Goal: Task Accomplishment & Management: Manage account settings

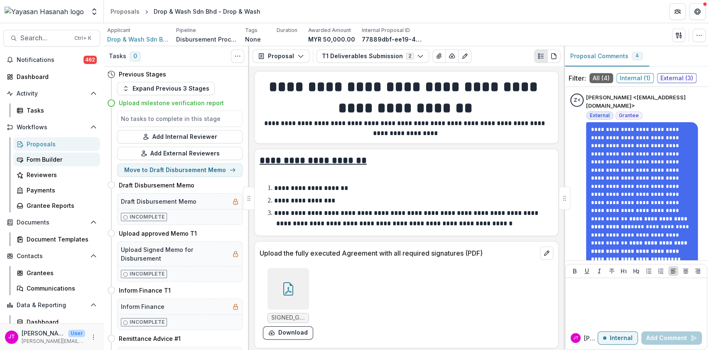
scroll to position [1225, 0]
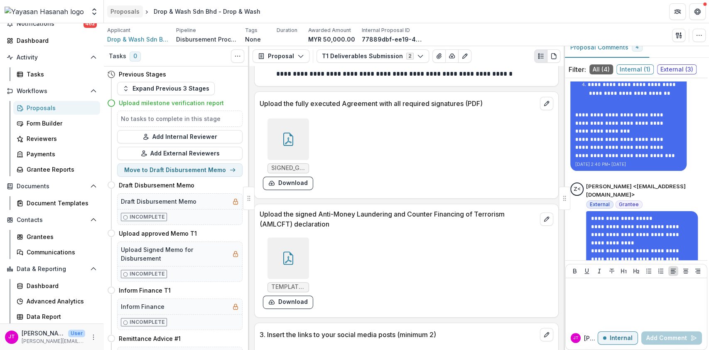
click at [123, 15] on div "Proposals" at bounding box center [125, 11] width 29 height 9
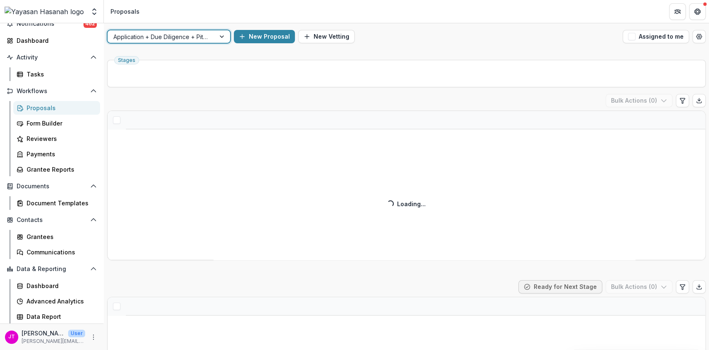
click at [188, 38] on div at bounding box center [161, 37] width 96 height 10
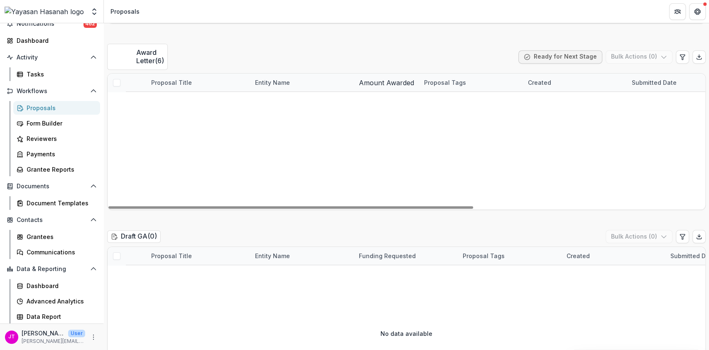
scroll to position [252, 0]
click at [196, 97] on link "GOLDEN NOOR SYNERGY - 2025 - HSEF2025 - [GEOGRAPHIC_DATA]" at bounding box center [198, 101] width 94 height 9
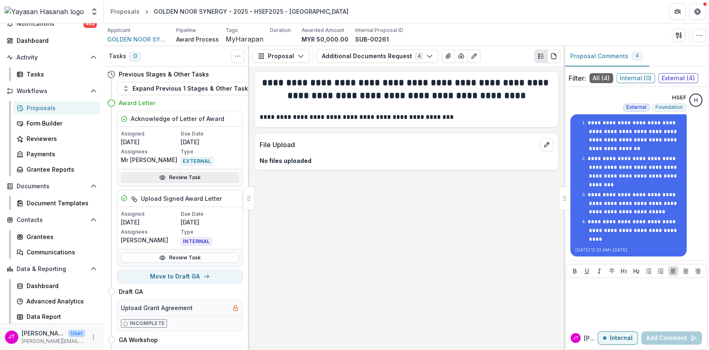
click at [195, 177] on link "Review Task" at bounding box center [180, 177] width 118 height 10
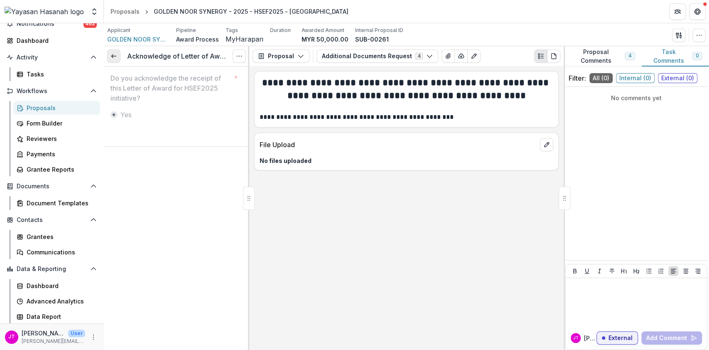
click at [111, 54] on icon at bounding box center [114, 56] width 7 height 7
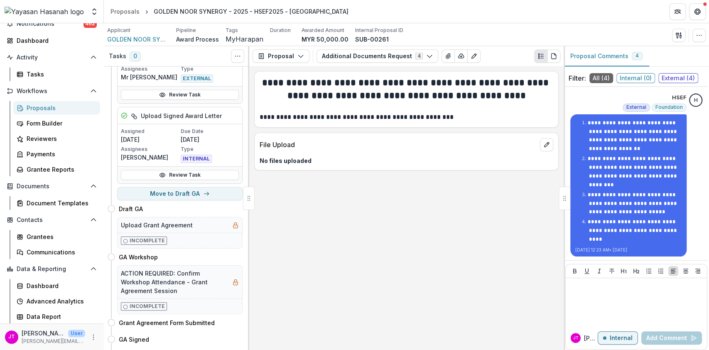
scroll to position [84, 0]
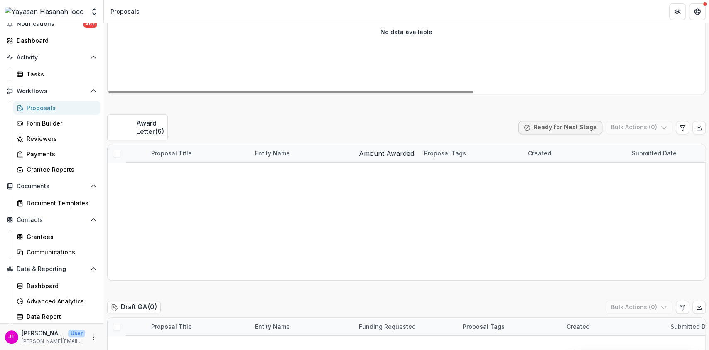
scroll to position [183, 0]
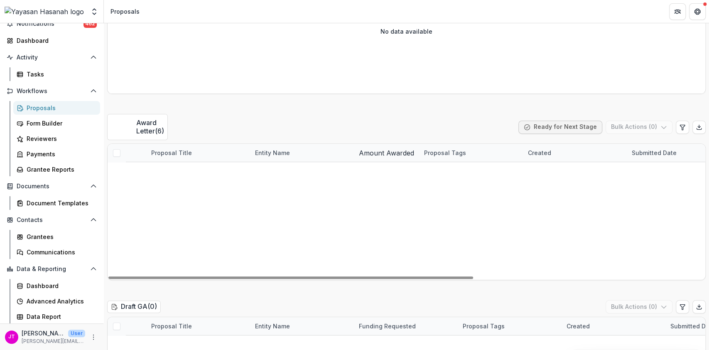
click at [117, 149] on span at bounding box center [116, 152] width 7 height 7
click at [650, 123] on button "Bulk Actions ( 6 )" at bounding box center [639, 127] width 67 height 13
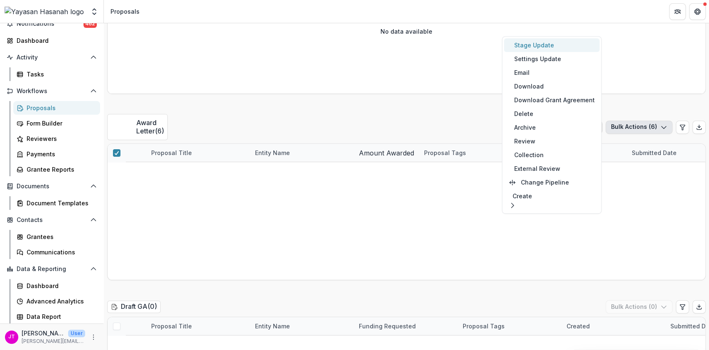
click at [523, 47] on button "Stage Update" at bounding box center [552, 45] width 96 height 14
select select "**********"
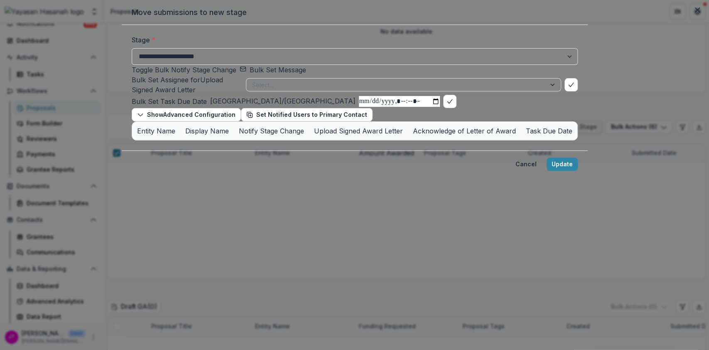
click at [276, 75] on button "Bulk Set Message" at bounding box center [273, 70] width 67 height 10
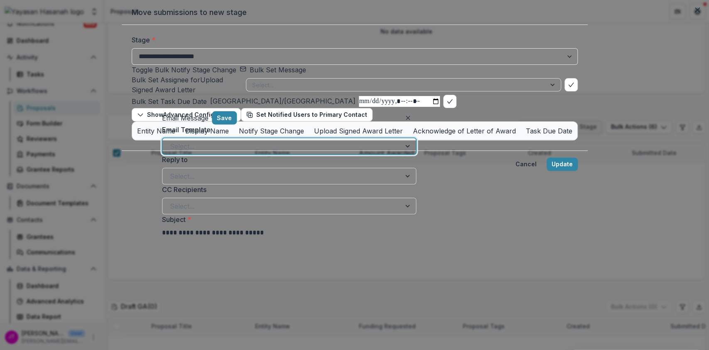
click at [241, 152] on div at bounding box center [282, 146] width 224 height 12
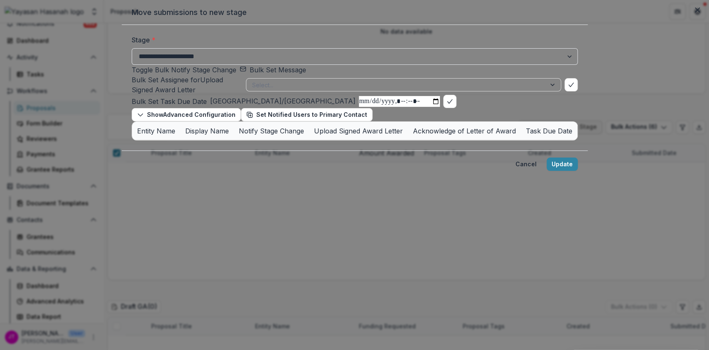
scroll to position [17, 0]
click at [691, 15] on button "Close" at bounding box center [697, 9] width 13 height 13
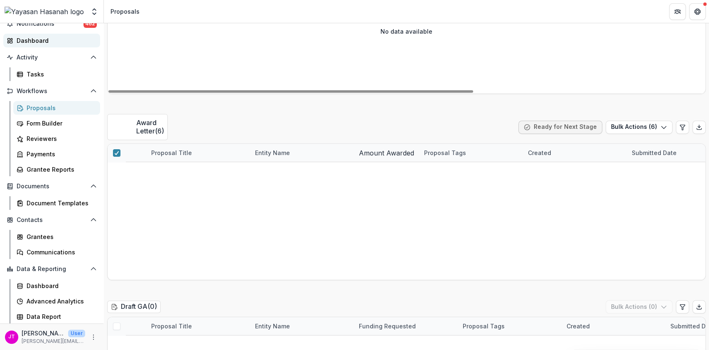
scroll to position [0, 0]
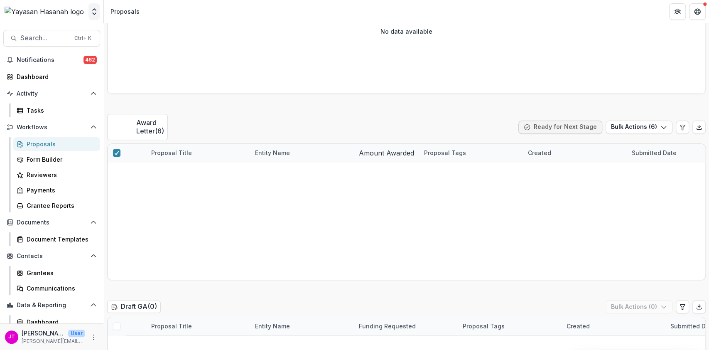
click at [91, 19] on button "Open entity switcher" at bounding box center [95, 11] width 12 height 17
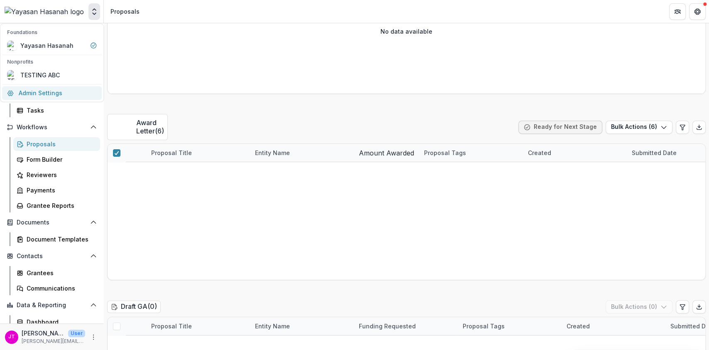
click at [64, 90] on link "Admin Settings" at bounding box center [52, 93] width 100 height 14
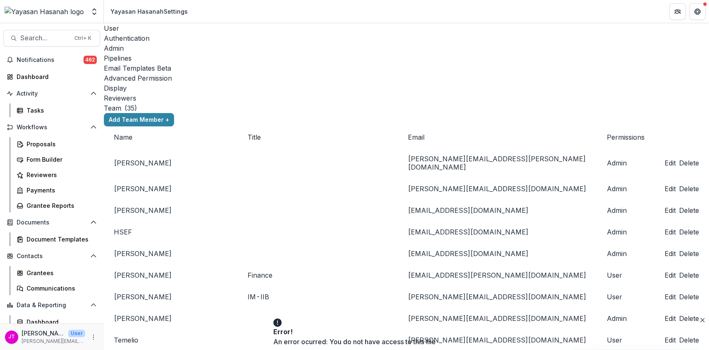
click at [229, 53] on div "Pipelines" at bounding box center [407, 58] width 606 height 10
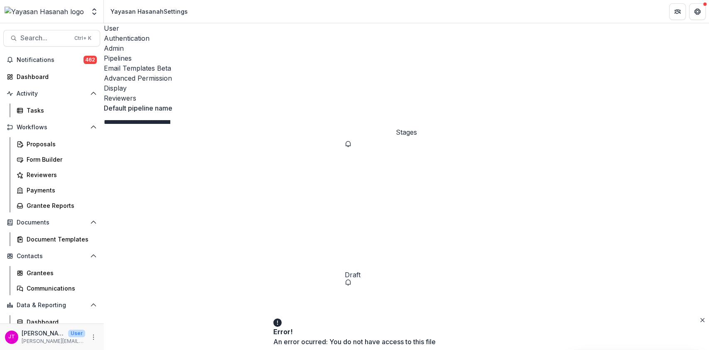
scroll to position [105, 0]
select select "*****"
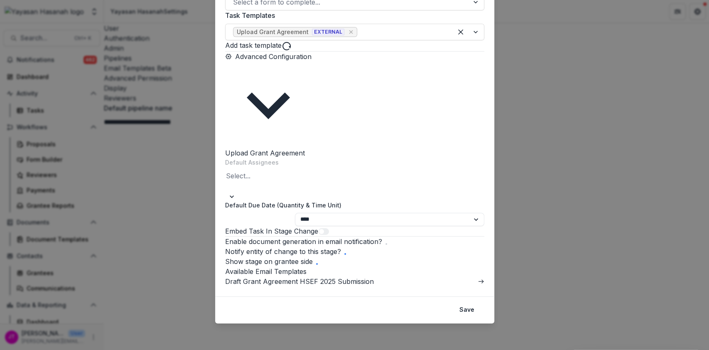
scroll to position [214, 0]
click at [374, 284] on link "Draft Grant Agreement HSEF 2025 Submission" at bounding box center [299, 281] width 149 height 8
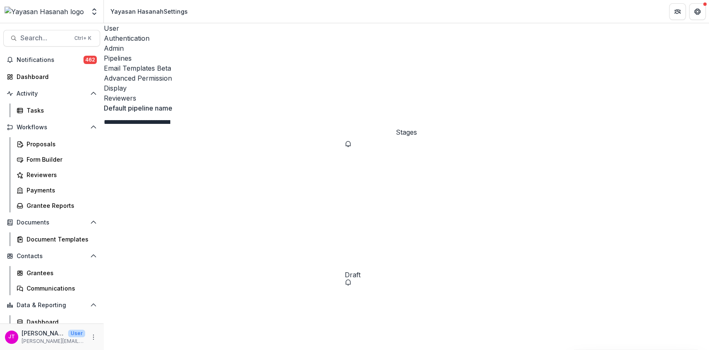
select select "*****"
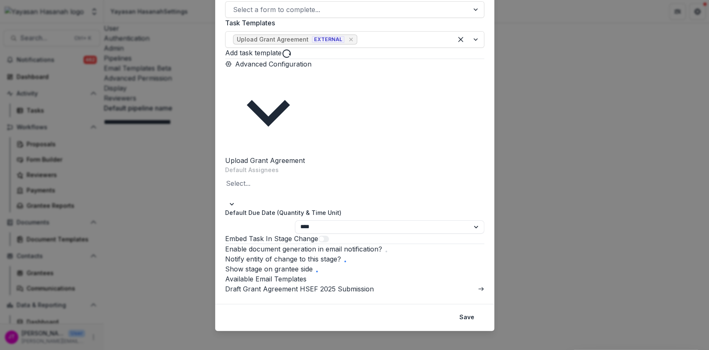
scroll to position [223, 0]
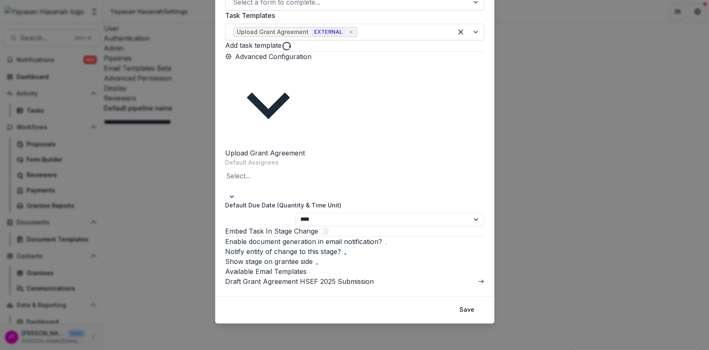
click at [387, 243] on span at bounding box center [387, 244] width 2 height 2
click at [464, 310] on button "Save" at bounding box center [467, 309] width 25 height 13
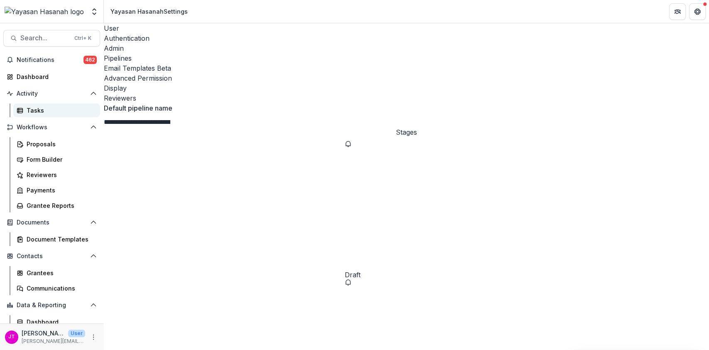
click at [34, 112] on div "Tasks" at bounding box center [60, 110] width 67 height 9
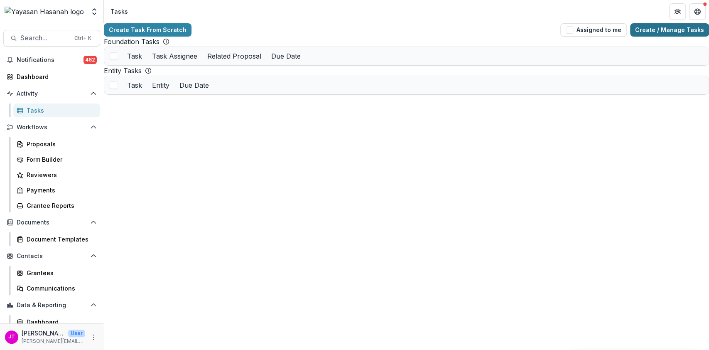
click at [646, 30] on link "Create / Manage Tasks" at bounding box center [670, 29] width 79 height 13
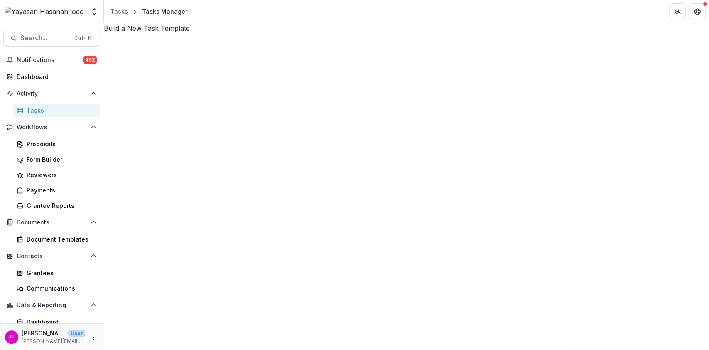
click at [538, 87] on link "View" at bounding box center [573, 90] width 102 height 14
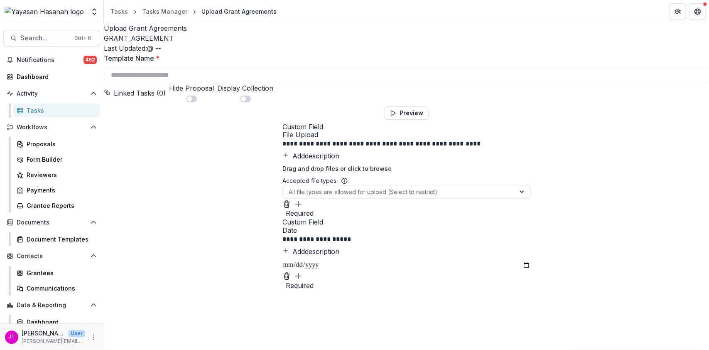
scroll to position [85, 0]
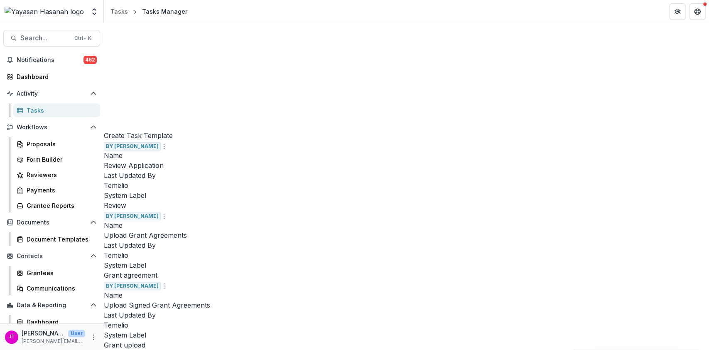
scroll to position [490, 0]
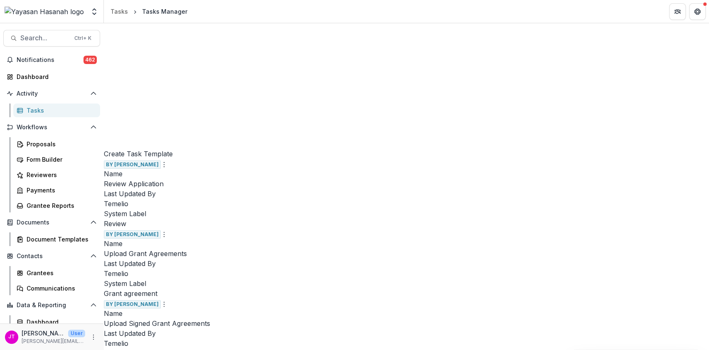
click at [178, 114] on link "Edit" at bounding box center [204, 110] width 102 height 14
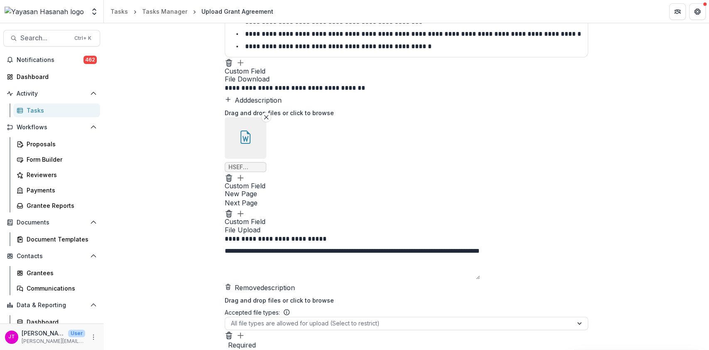
scroll to position [844, 0]
click at [249, 136] on icon "button" at bounding box center [246, 139] width 6 height 6
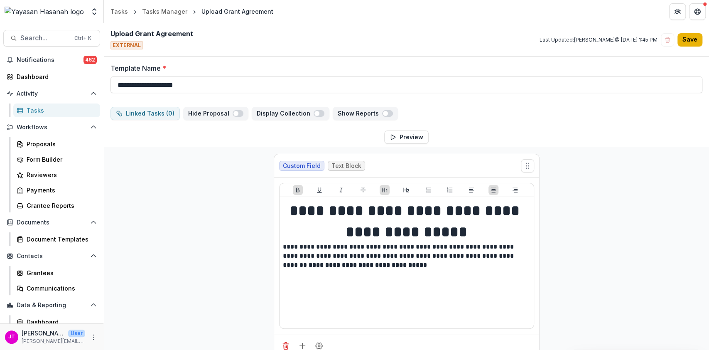
click at [692, 39] on button "Save" at bounding box center [690, 39] width 25 height 13
click at [36, 145] on div "Proposals" at bounding box center [60, 144] width 67 height 9
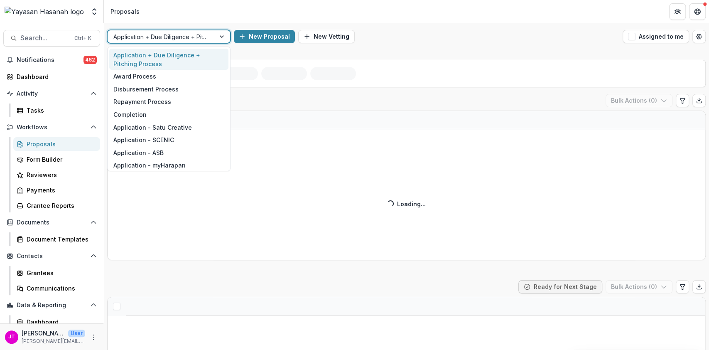
click at [199, 40] on div at bounding box center [161, 37] width 96 height 10
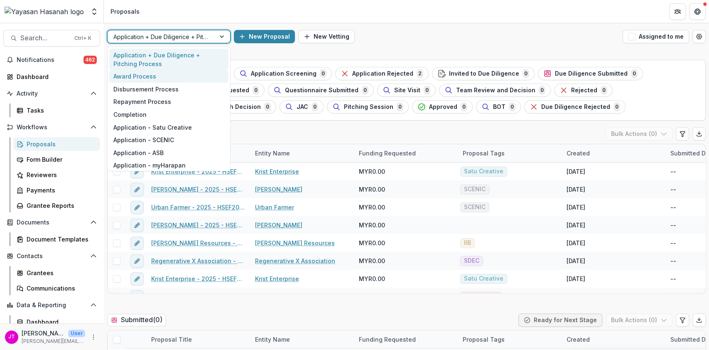
click at [177, 74] on div "Award Process" at bounding box center [168, 76] width 119 height 13
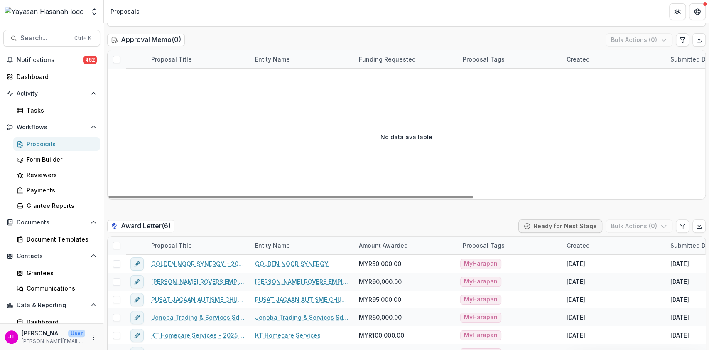
scroll to position [206, 0]
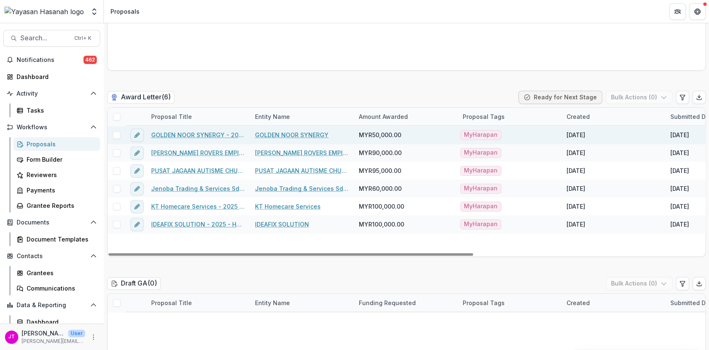
click at [202, 133] on link "GOLDEN NOOR SYNERGY - 2025 - HSEF2025 - [GEOGRAPHIC_DATA]" at bounding box center [198, 135] width 94 height 9
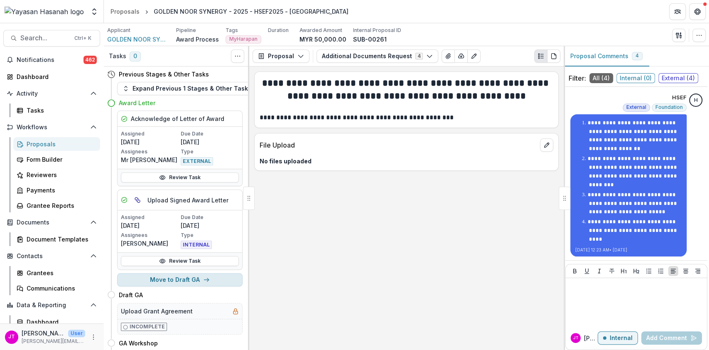
click at [211, 280] on button "Move to Draft GA" at bounding box center [180, 279] width 126 height 13
select select "********"
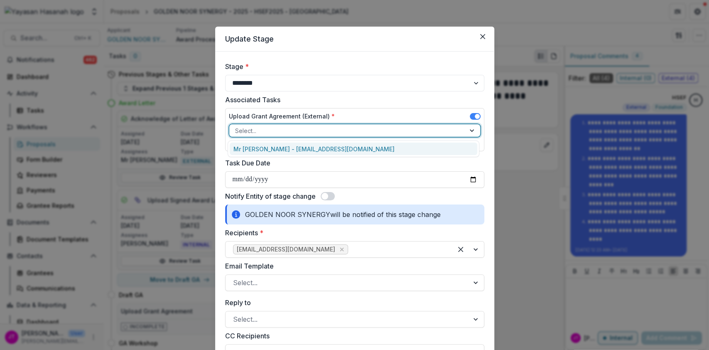
click at [324, 131] on div at bounding box center [347, 131] width 224 height 10
click at [322, 149] on div "Mr Dastan - azezgroup@gmail.com" at bounding box center [354, 149] width 248 height 13
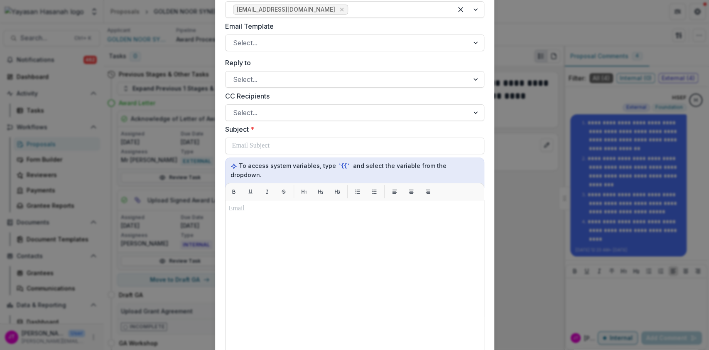
scroll to position [230, 0]
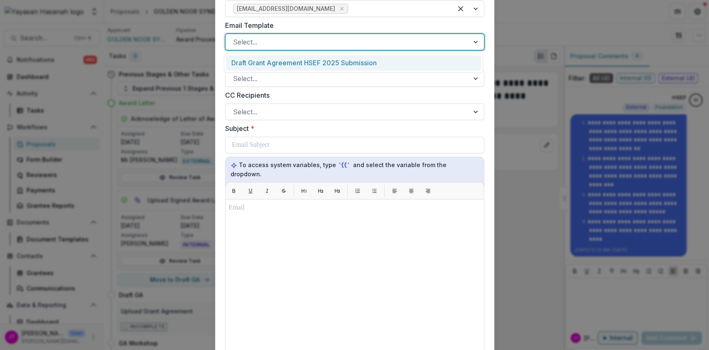
click at [308, 42] on div at bounding box center [347, 42] width 229 height 12
click at [307, 65] on div "Draft Grant Agreement HSEF 2025 Submission" at bounding box center [353, 62] width 255 height 15
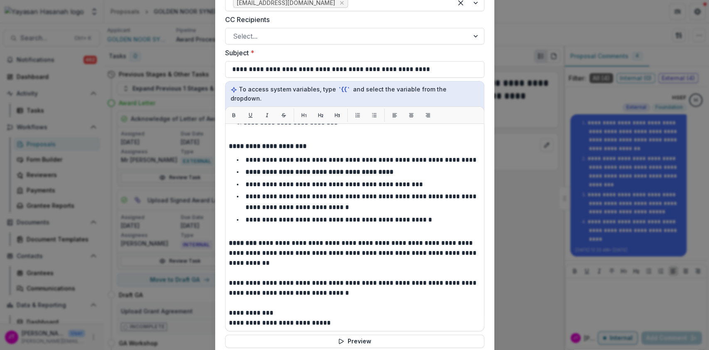
scroll to position [431, 0]
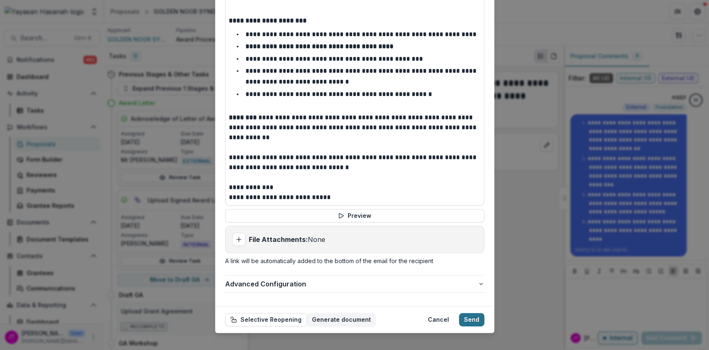
click at [470, 315] on button "Send" at bounding box center [471, 319] width 25 height 13
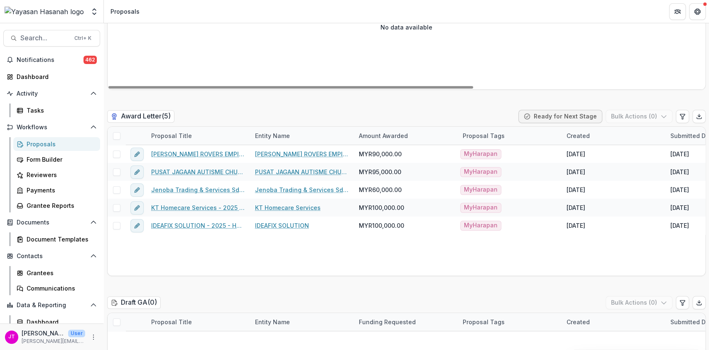
scroll to position [188, 0]
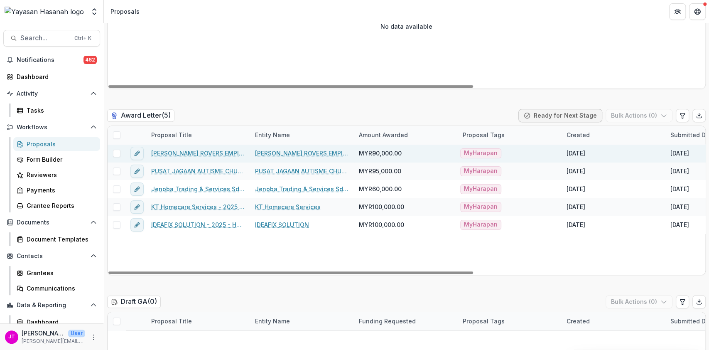
click at [190, 150] on link "[PERSON_NAME] ROVERS EMPIRE - 2025 - HSEF2025 - myHarapan" at bounding box center [198, 153] width 94 height 9
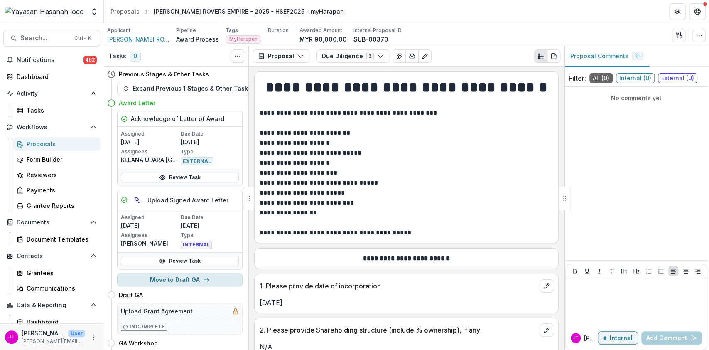
click at [202, 283] on button "Move to Draft GA" at bounding box center [180, 279] width 126 height 13
select select "********"
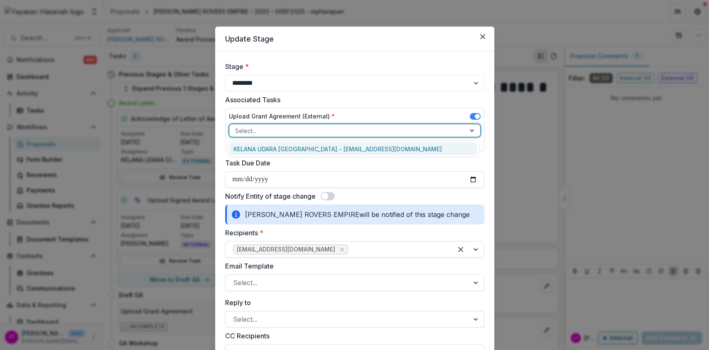
click at [380, 126] on div at bounding box center [347, 131] width 224 height 10
click at [378, 147] on div "KELANA UDARA PAHANG - swaairscout@gmail.com" at bounding box center [354, 149] width 248 height 13
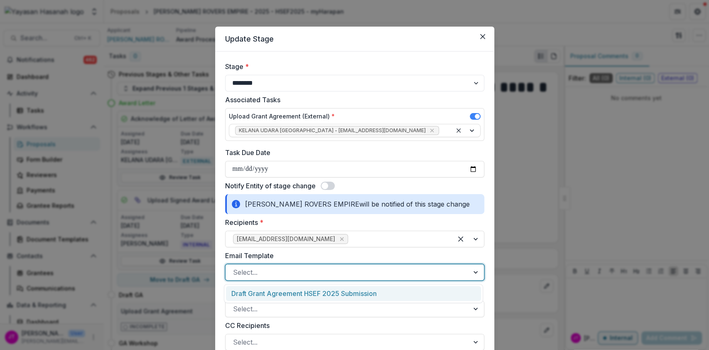
click at [330, 273] on div at bounding box center [347, 272] width 229 height 12
click at [330, 291] on div "Draft Grant Agreement HSEF 2025 Submission" at bounding box center [353, 293] width 255 height 15
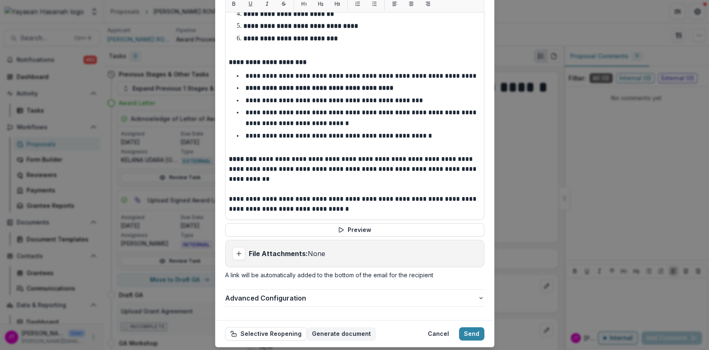
scroll to position [234, 0]
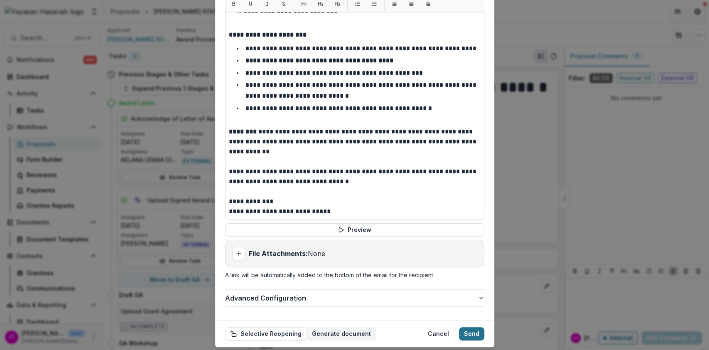
click at [465, 327] on button "Send" at bounding box center [471, 333] width 25 height 13
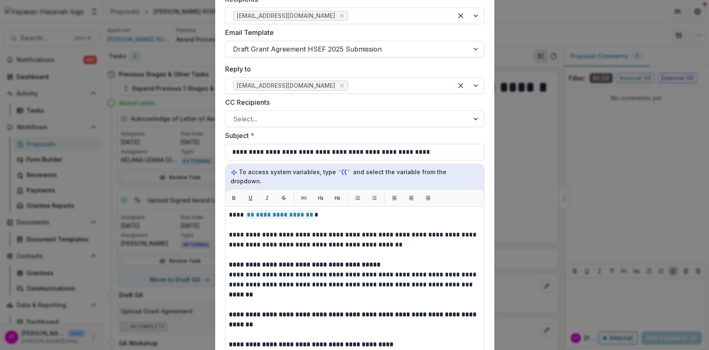
scroll to position [223, 0]
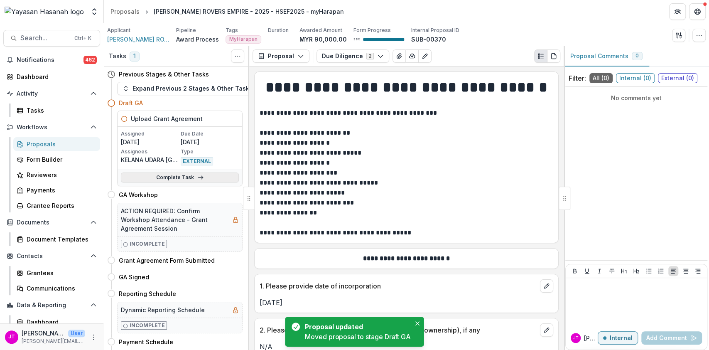
click at [190, 177] on link "Complete Task" at bounding box center [180, 177] width 118 height 10
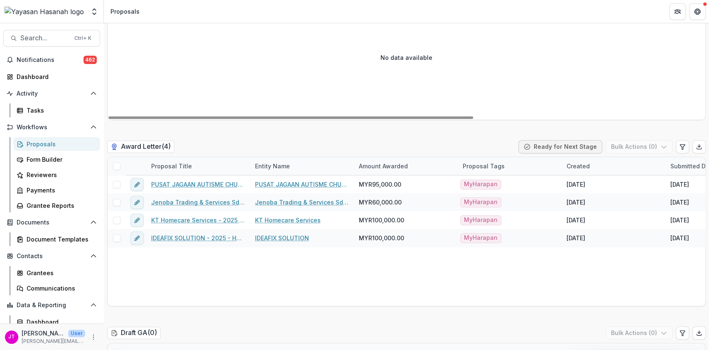
scroll to position [157, 0]
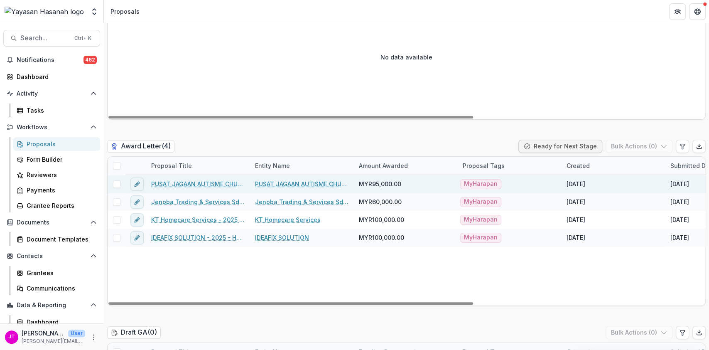
click at [203, 181] on link "PUSAT JAGAAN AUTISME CHUKAI - 2025 - HSEF2025 - [GEOGRAPHIC_DATA]" at bounding box center [198, 184] width 94 height 9
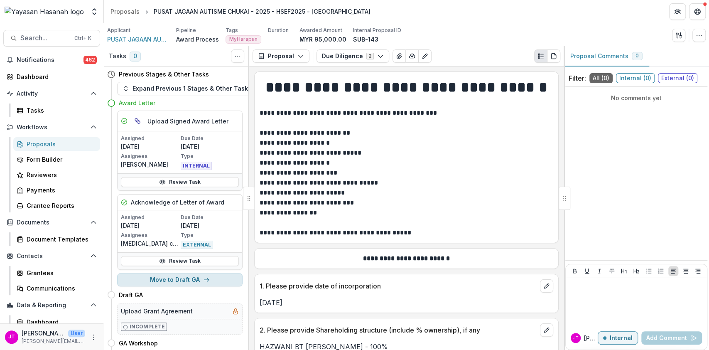
click at [216, 278] on button "Move to Draft GA" at bounding box center [180, 279] width 126 height 13
select select "********"
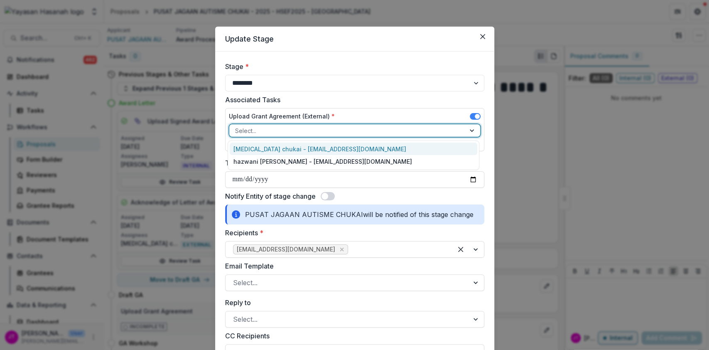
click at [339, 130] on div at bounding box center [347, 131] width 224 height 10
click at [337, 145] on div "autism chukai - autismchukai@gmail.com" at bounding box center [354, 149] width 248 height 13
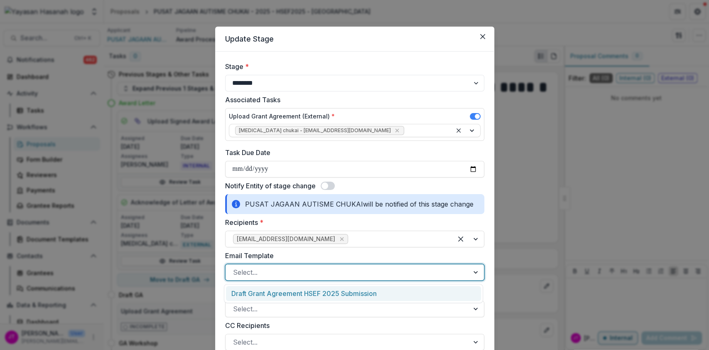
click at [323, 273] on div at bounding box center [347, 272] width 229 height 12
click at [323, 291] on div "Draft Grant Agreement HSEF 2025 Submission" at bounding box center [353, 293] width 255 height 15
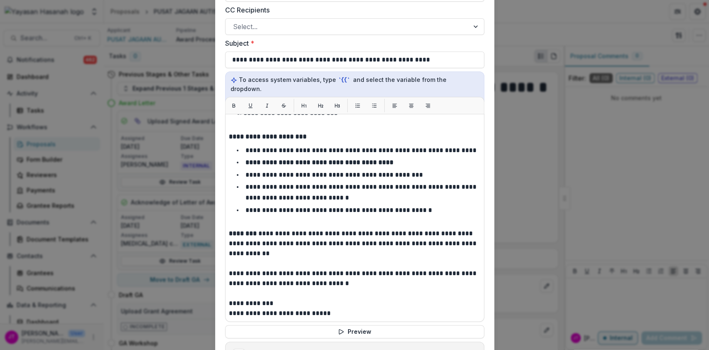
scroll to position [431, 0]
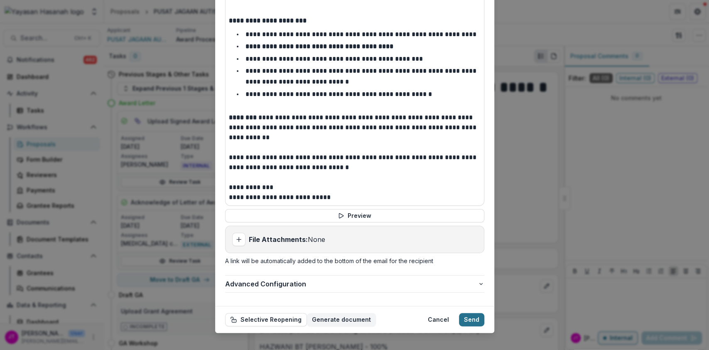
click at [466, 313] on button "Send" at bounding box center [471, 319] width 25 height 13
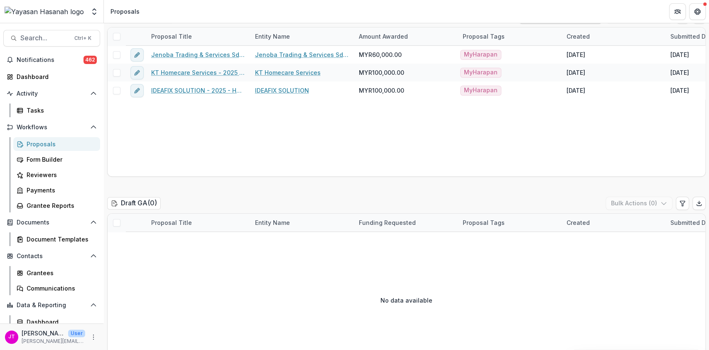
scroll to position [288, 0]
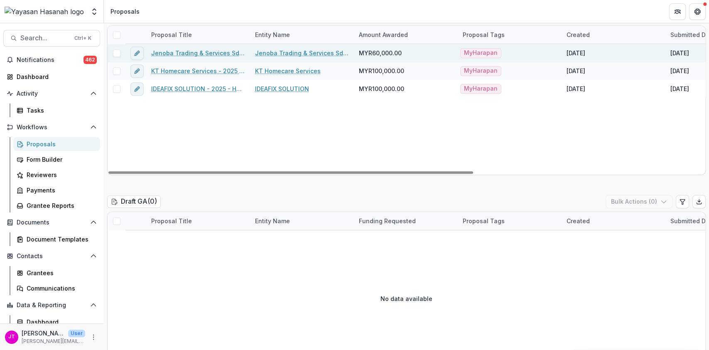
click at [200, 54] on link "Jenoba Trading & Services Sdn Bhd - 2025 - HSEF2025 - myHarapan" at bounding box center [198, 53] width 94 height 9
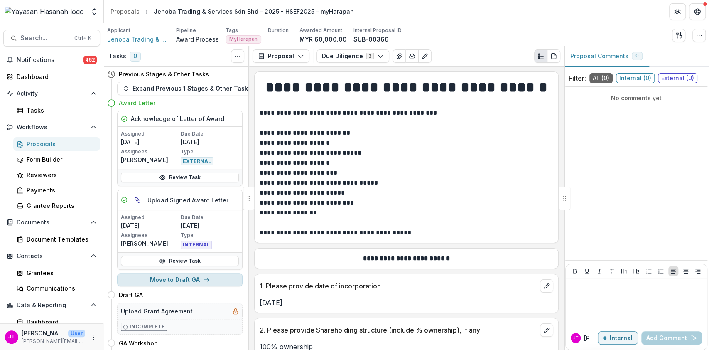
click at [203, 278] on icon "button" at bounding box center [206, 279] width 7 height 7
select select "********"
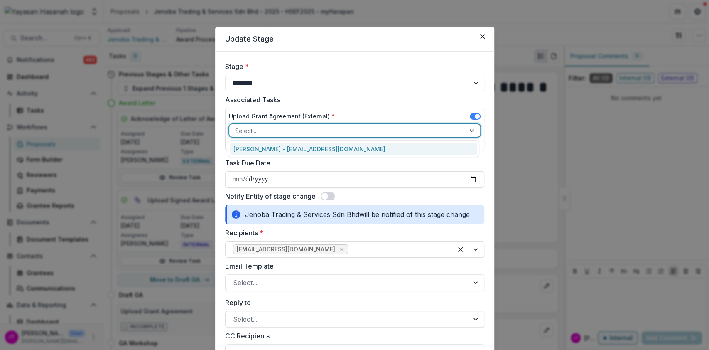
click at [366, 130] on div at bounding box center [347, 131] width 224 height 10
click at [362, 151] on div "Najib Alias - jenobatrading@gmail.com" at bounding box center [354, 149] width 248 height 13
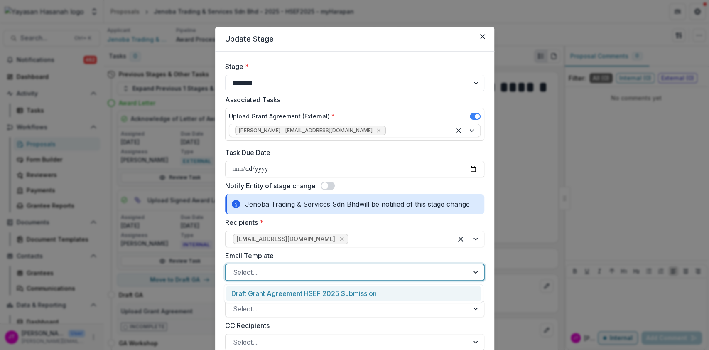
click at [333, 273] on div at bounding box center [347, 272] width 229 height 12
click at [332, 291] on div "Draft Grant Agreement HSEF 2025 Submission" at bounding box center [353, 293] width 255 height 15
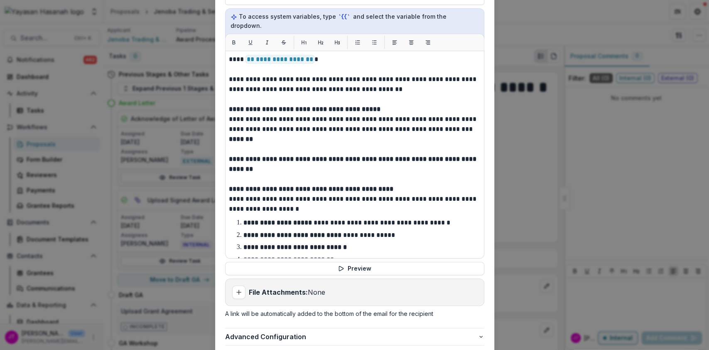
scroll to position [431, 0]
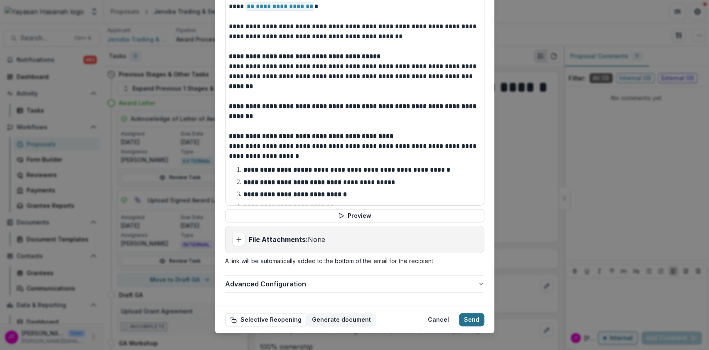
click at [464, 313] on button "Send" at bounding box center [471, 319] width 25 height 13
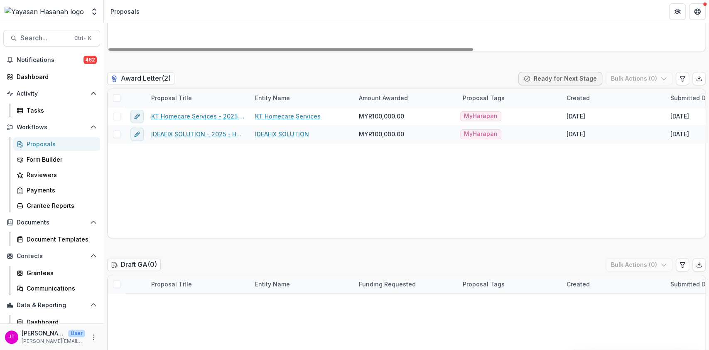
scroll to position [224, 0]
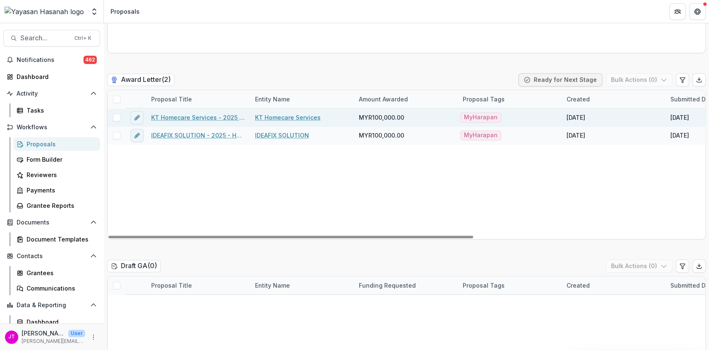
click at [192, 118] on link "KT Homecare Services - 2025 - HSEF2025 - [GEOGRAPHIC_DATA]" at bounding box center [198, 117] width 94 height 9
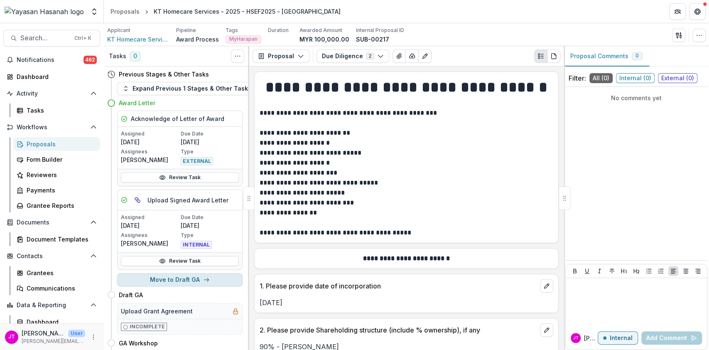
click at [193, 276] on button "Move to Draft GA" at bounding box center [180, 279] width 126 height 13
select select "********"
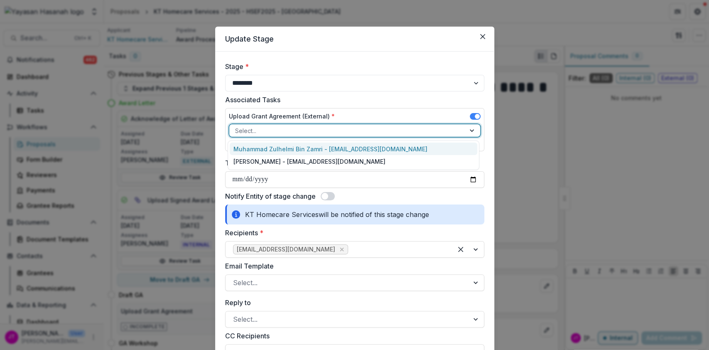
click at [308, 126] on div at bounding box center [347, 131] width 224 height 10
click at [306, 149] on div "Muhammad Zulhelmi Bin Zamri - zulzamri93@gmail.com" at bounding box center [354, 149] width 248 height 13
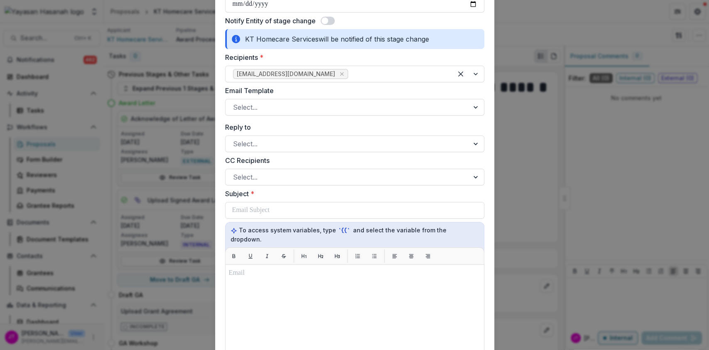
scroll to position [164, 0]
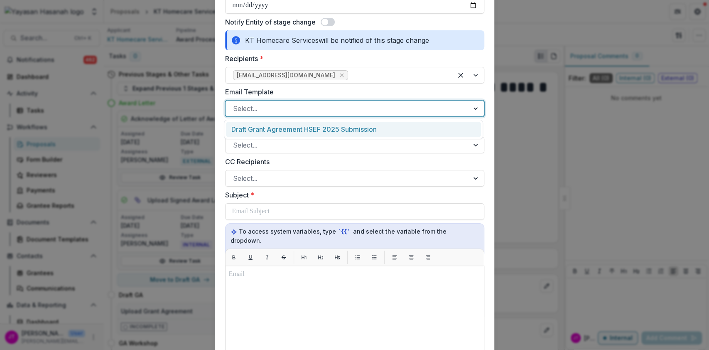
click at [305, 104] on div at bounding box center [347, 109] width 229 height 12
click at [305, 128] on div "Draft Grant Agreement HSEF 2025 Submission" at bounding box center [353, 129] width 255 height 15
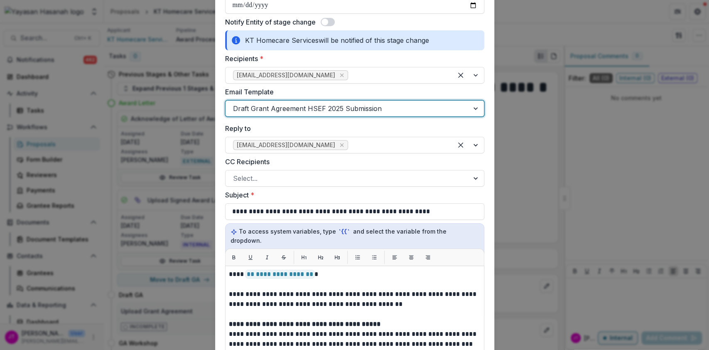
scroll to position [431, 0]
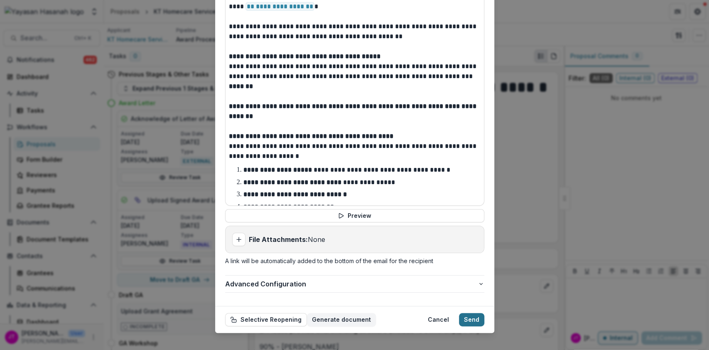
click at [466, 313] on button "Send" at bounding box center [471, 319] width 25 height 13
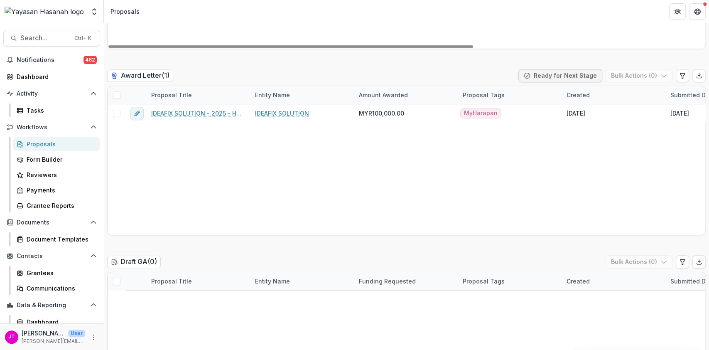
scroll to position [233, 0]
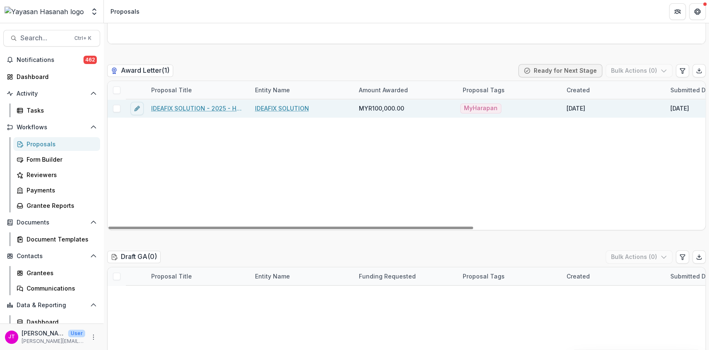
click at [203, 108] on link "IDEAFIX SOLUTION - 2025 - HSEF2025 - MyHarapan" at bounding box center [198, 108] width 94 height 9
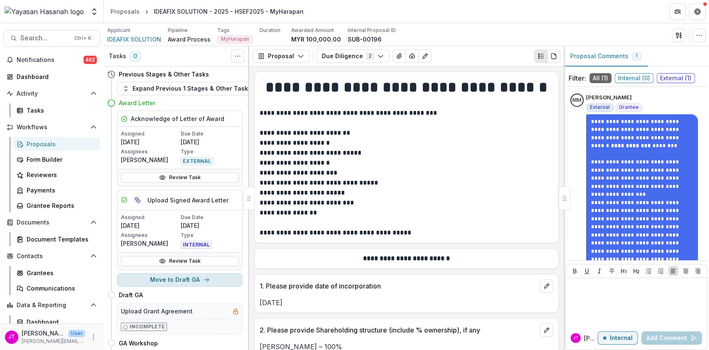
click at [212, 278] on button "Move to Draft GA" at bounding box center [180, 279] width 126 height 13
select select "********"
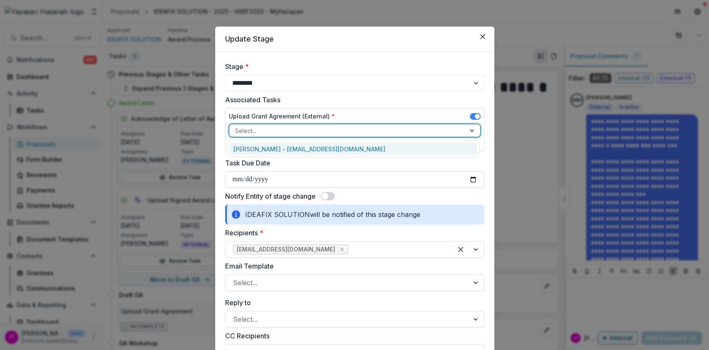
click at [339, 133] on div at bounding box center [347, 131] width 224 height 10
click at [337, 150] on div "Muhammad Zakiran Mahmud - m.zakiran@gmail.com" at bounding box center [354, 149] width 248 height 13
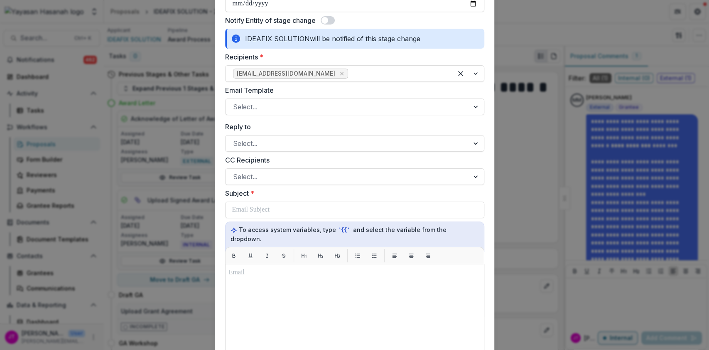
scroll to position [164, 0]
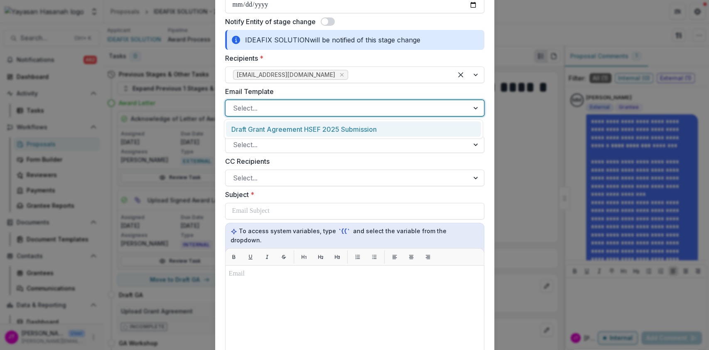
click at [328, 107] on div at bounding box center [347, 108] width 229 height 12
click at [326, 132] on div "Draft Grant Agreement HSEF 2025 Submission" at bounding box center [353, 128] width 255 height 15
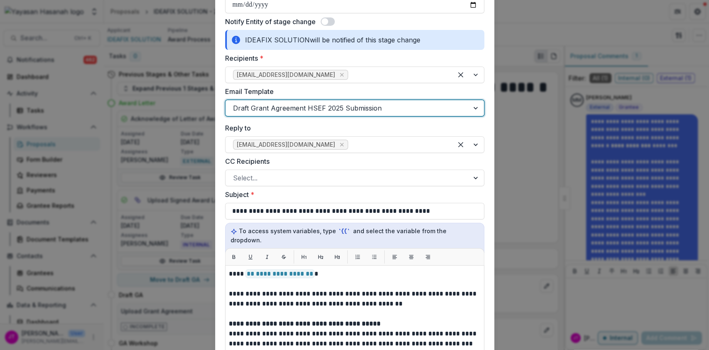
scroll to position [431, 0]
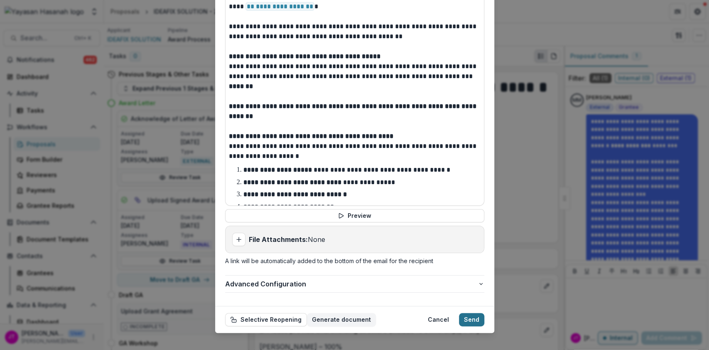
click at [467, 313] on button "Send" at bounding box center [471, 319] width 25 height 13
